Goal: Task Accomplishment & Management: Manage account settings

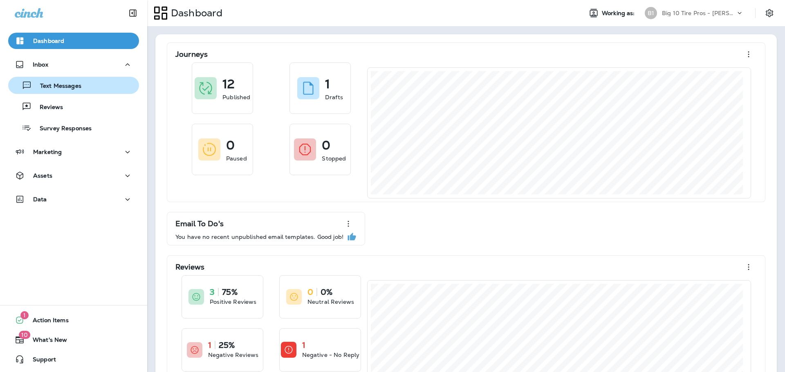
click at [51, 86] on p "Text Messages" at bounding box center [56, 87] width 49 height 8
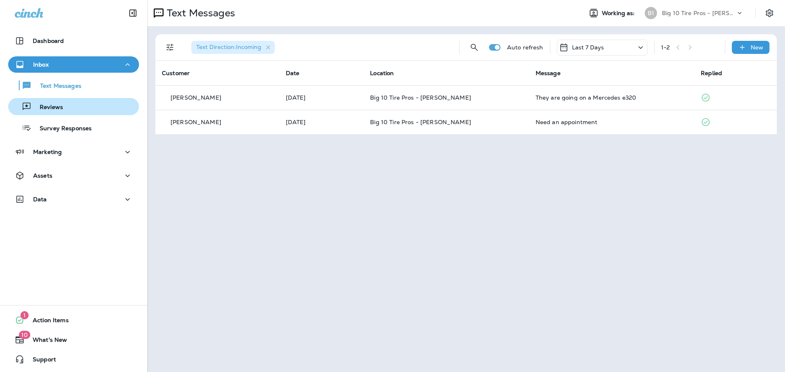
click at [66, 105] on div "Reviews" at bounding box center [73, 107] width 124 height 12
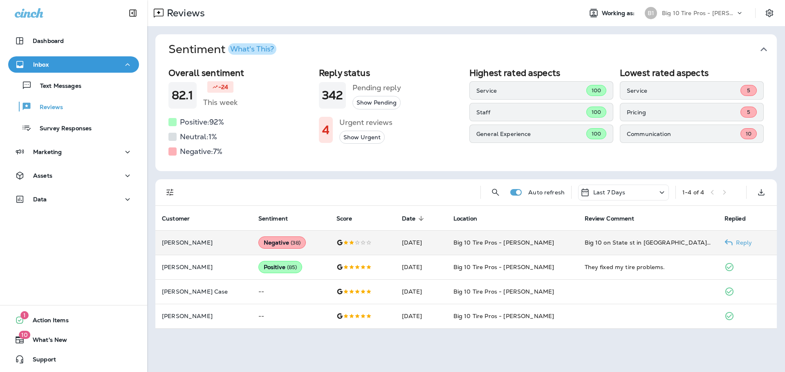
click at [279, 245] on div "Negative ( 38 )" at bounding box center [282, 243] width 48 height 12
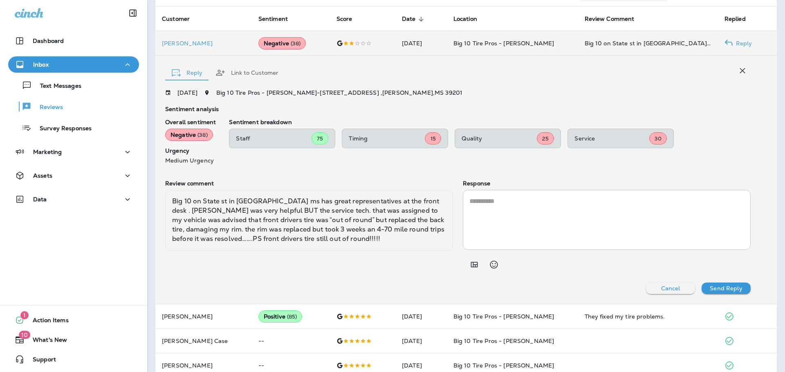
scroll to position [213, 0]
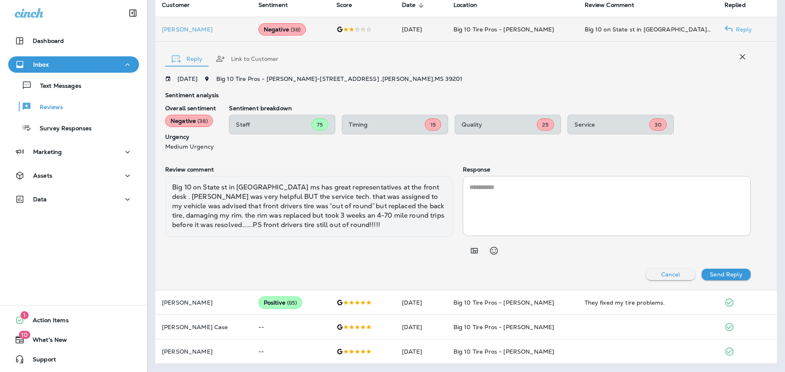
click at [199, 116] on div "Negative ( 38 )" at bounding box center [189, 121] width 48 height 12
click at [434, 123] on span "15" at bounding box center [432, 124] width 5 height 7
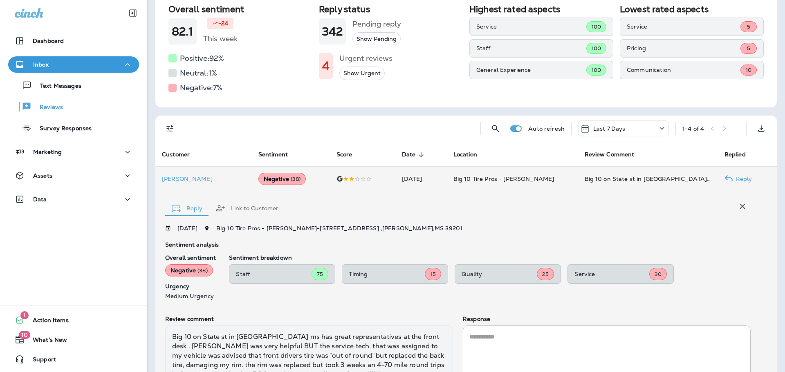
scroll to position [49, 0]
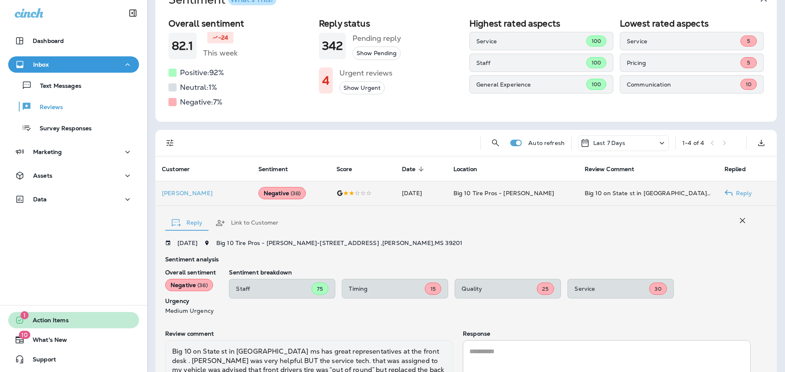
click at [56, 320] on span "Action Items" at bounding box center [47, 322] width 44 height 10
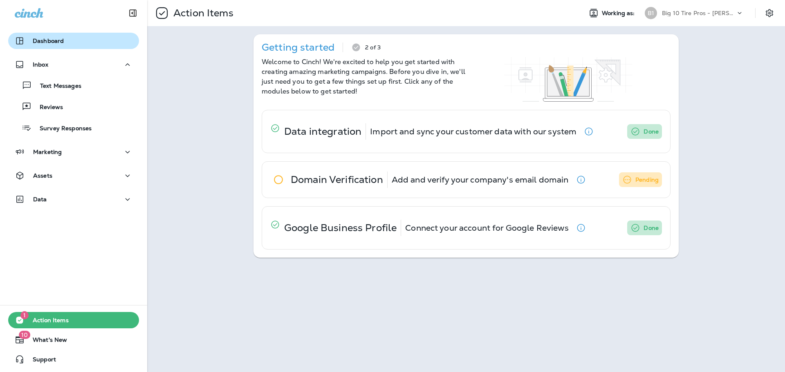
click at [56, 39] on p "Dashboard" at bounding box center [48, 41] width 31 height 7
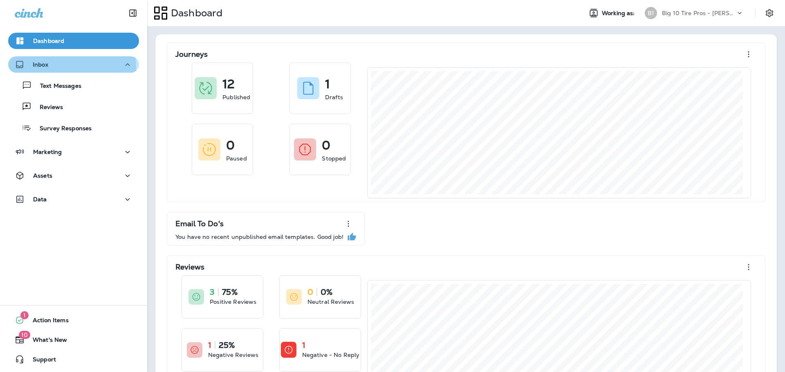
click at [48, 67] on div "Inbox" at bounding box center [74, 65] width 118 height 10
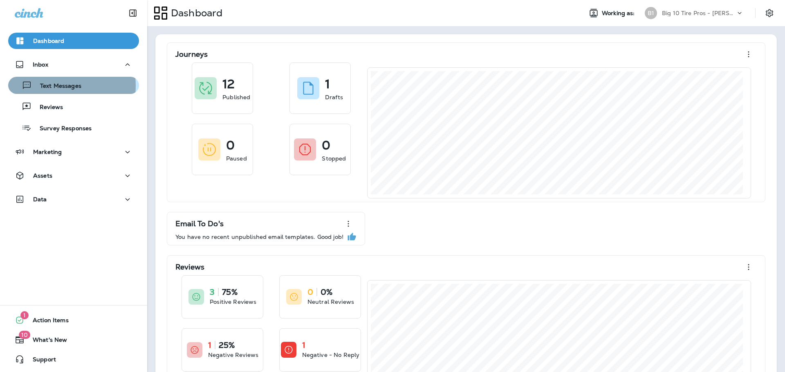
click at [53, 86] on p "Text Messages" at bounding box center [56, 87] width 49 height 8
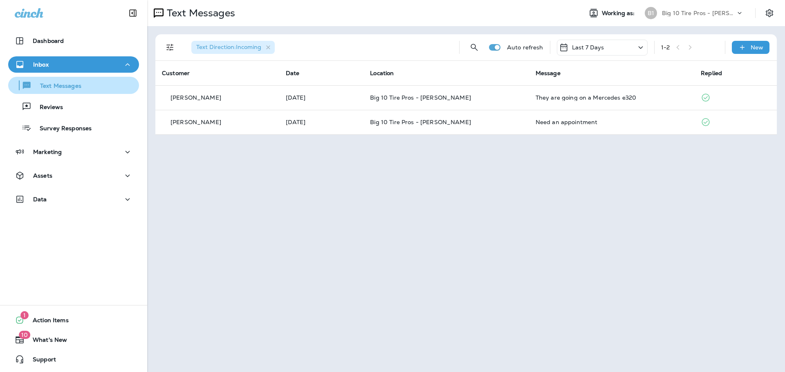
click at [70, 87] on p "Text Messages" at bounding box center [56, 87] width 49 height 8
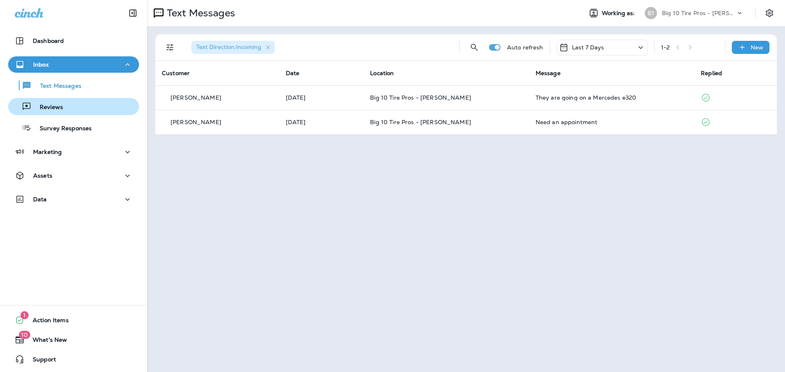
click at [60, 113] on button "Reviews" at bounding box center [73, 106] width 131 height 17
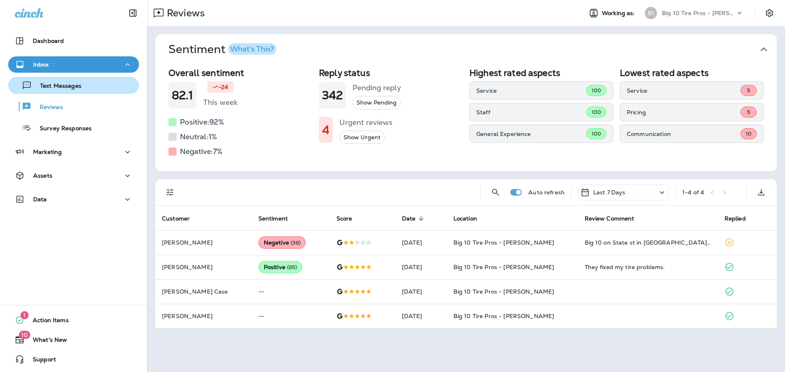
click at [58, 87] on p "Text Messages" at bounding box center [56, 87] width 49 height 8
